Goal: Task Accomplishment & Management: Complete application form

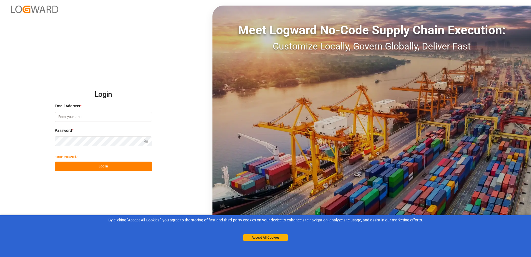
type input "[EMAIL_ADDRESS][DOMAIN_NAME]"
click at [148, 142] on icon "button" at bounding box center [146, 141] width 4 height 4
click at [134, 162] on button "Log In" at bounding box center [103, 166] width 97 height 10
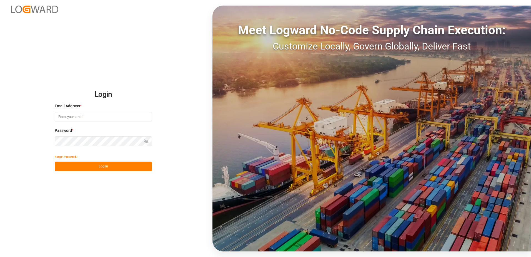
click at [90, 114] on input at bounding box center [103, 117] width 97 height 10
type input "[EMAIL_ADDRESS][DOMAIN_NAME]"
click at [148, 141] on icon "button" at bounding box center [147, 141] width 2 height 2
drag, startPoint x: 111, startPoint y: 165, endPoint x: 147, endPoint y: 246, distance: 88.0
click at [110, 165] on button "Log In" at bounding box center [103, 166] width 97 height 10
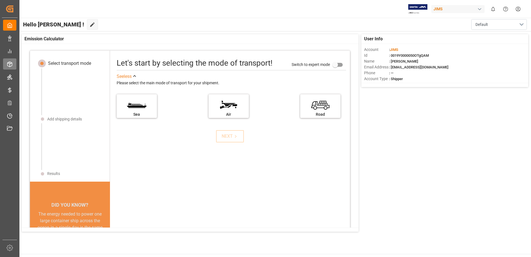
click at [11, 65] on icon at bounding box center [10, 64] width 6 height 6
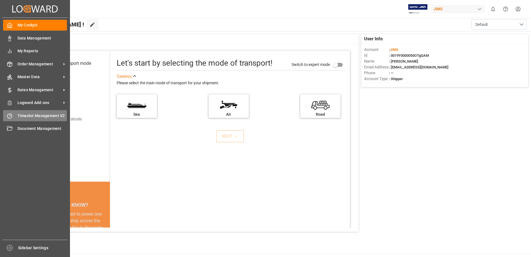
click at [49, 113] on span "Timeslot Management V2" at bounding box center [42, 116] width 50 height 6
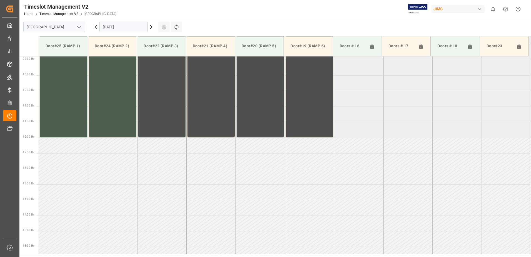
scroll to position [308, 0]
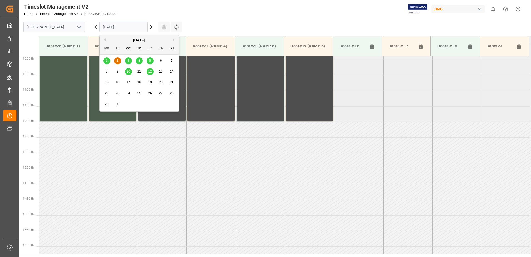
click at [125, 26] on input "[DATE]" at bounding box center [123, 27] width 48 height 11
click at [128, 57] on div "3" at bounding box center [128, 60] width 7 height 7
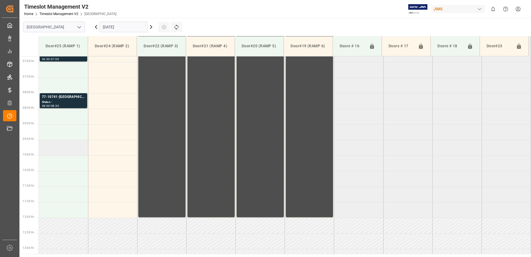
scroll to position [224, 0]
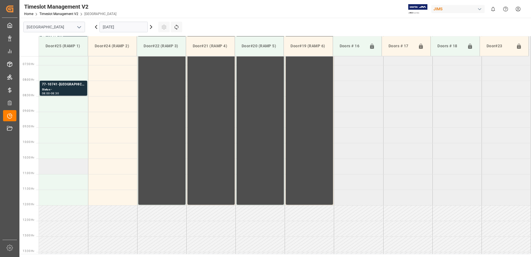
click at [51, 170] on td at bounding box center [63, 166] width 49 height 16
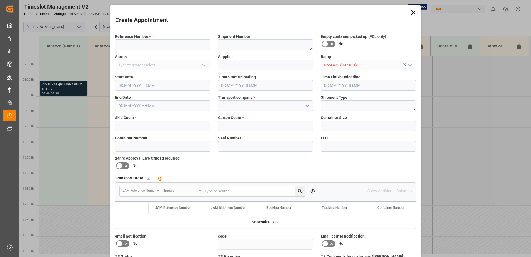
type input "[DATE] 10:30"
type input "[DATE] 11:00"
click at [153, 46] on input at bounding box center [162, 44] width 95 height 11
type input "77-10689-us"
click at [250, 49] on textarea at bounding box center [265, 44] width 95 height 11
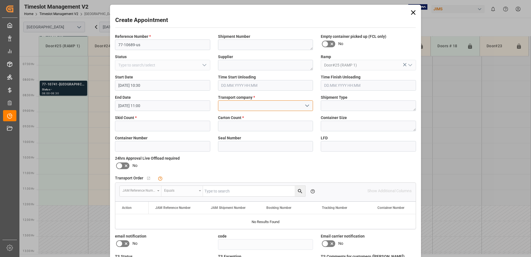
click at [270, 105] on input at bounding box center [265, 105] width 95 height 11
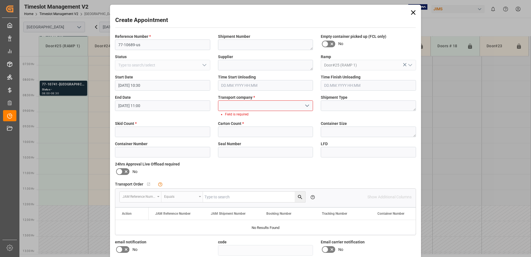
click at [307, 106] on icon "open menu" at bounding box center [307, 105] width 7 height 7
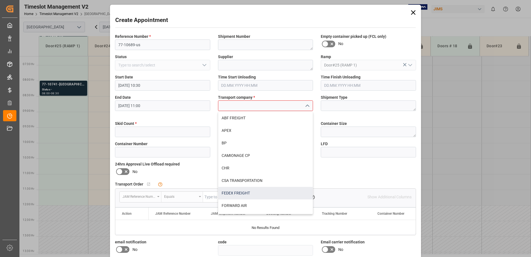
click at [244, 194] on div "FEDEX FREIGHT" at bounding box center [265, 193] width 95 height 12
type input "FEDEX FREIGHT"
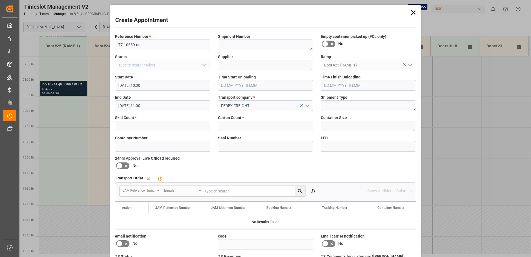
click at [143, 126] on input "text" at bounding box center [162, 125] width 95 height 11
type input "6"
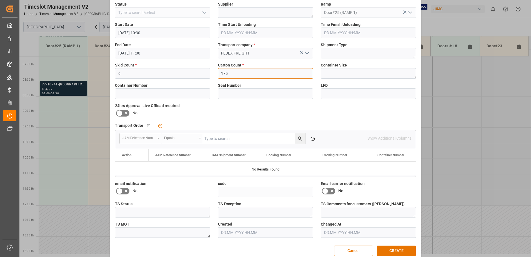
scroll to position [62, 0]
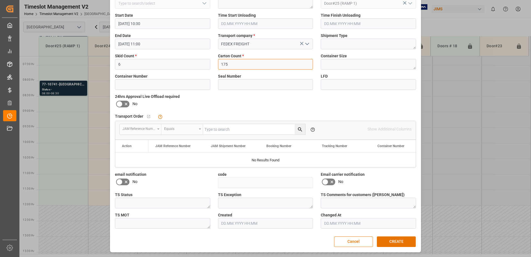
type input "175"
click at [128, 184] on div at bounding box center [123, 181] width 16 height 9
click at [127, 183] on icon at bounding box center [126, 181] width 7 height 7
click at [0, 0] on input "checkbox" at bounding box center [0, 0] width 0 height 0
click at [332, 182] on icon at bounding box center [331, 181] width 7 height 7
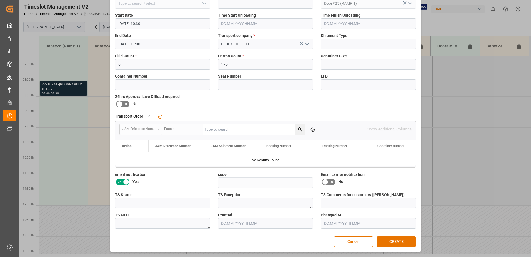
click at [0, 0] on input "checkbox" at bounding box center [0, 0] width 0 height 0
click at [386, 240] on button "CREATE" at bounding box center [396, 241] width 39 height 11
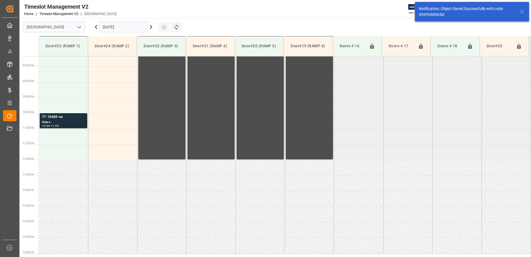
scroll to position [277, 0]
